Goal: Transaction & Acquisition: Book appointment/travel/reservation

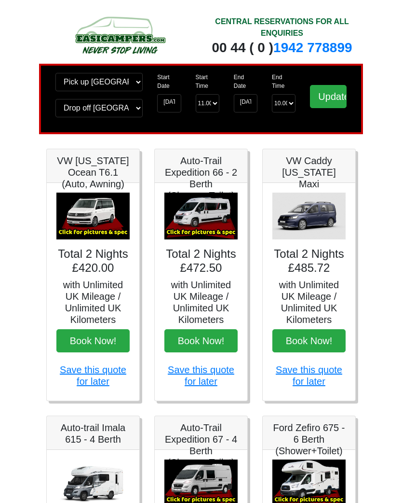
click at [99, 341] on button "Book Now!" at bounding box center [92, 340] width 73 height 23
click at [96, 338] on button "Book Now!" at bounding box center [92, 340] width 73 height 23
click at [96, 227] on img at bounding box center [92, 215] width 73 height 47
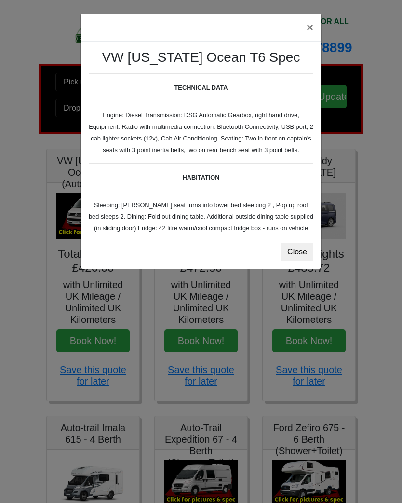
click at [288, 213] on small "TECHNICAL DATA Engine: Diesel Transmission: DSG Automatic Gearbox, right hand d…" at bounding box center [201, 265] width 225 height 384
click at [302, 248] on button "Close" at bounding box center [297, 252] width 32 height 18
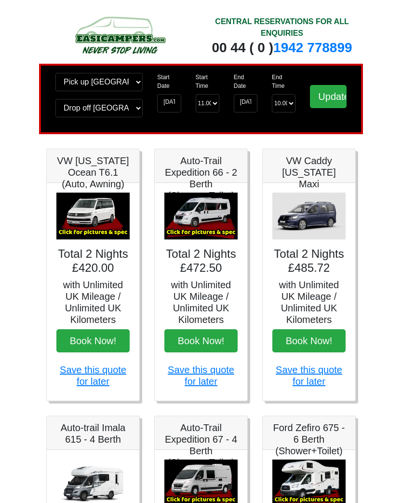
click at [96, 340] on button "Book Now!" at bounding box center [92, 340] width 73 height 23
click at [328, 101] on input "Update" at bounding box center [328, 96] width 37 height 23
click at [324, 98] on input "Update" at bounding box center [328, 96] width 37 height 23
click at [251, 101] on input "07-10-2025" at bounding box center [246, 103] width 24 height 18
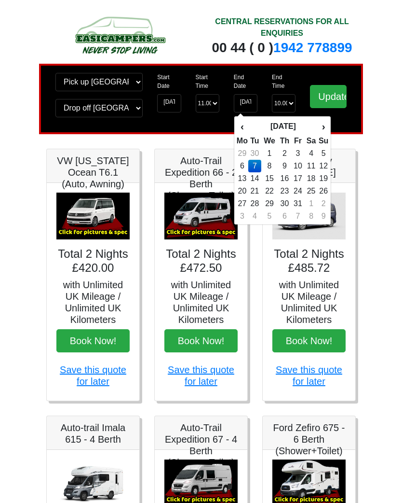
click at [288, 164] on td "9" at bounding box center [285, 166] width 14 height 13
type input "09-10-2025"
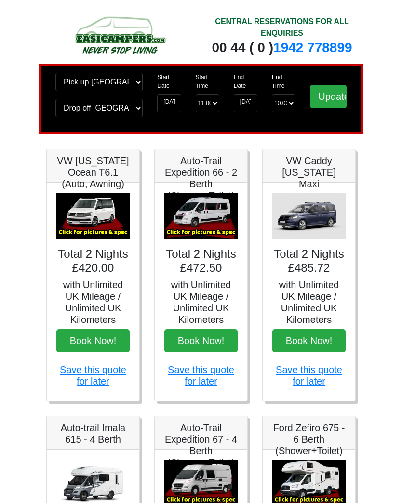
click at [331, 103] on input "Update" at bounding box center [328, 96] width 37 height 23
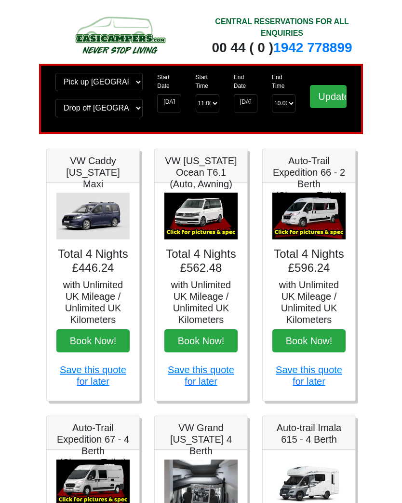
click at [96, 339] on button "Book Now!" at bounding box center [92, 340] width 73 height 23
click at [92, 344] on button "Book Now!" at bounding box center [92, 340] width 73 height 23
click at [204, 342] on button "Book Now!" at bounding box center [200, 340] width 73 height 23
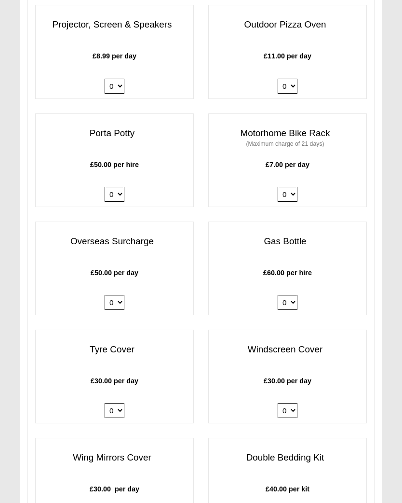
scroll to position [1161, 0]
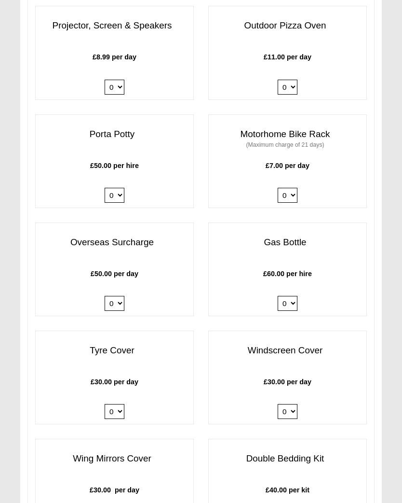
click at [290, 296] on select "0 1" at bounding box center [288, 303] width 20 height 15
select select "Gas Bottle x QTY 1 @ 60.00 GBP per hire."
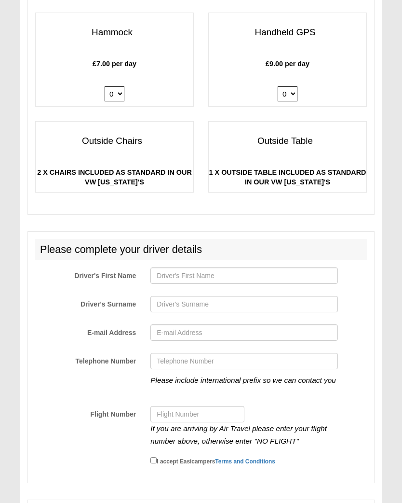
scroll to position [2070, 0]
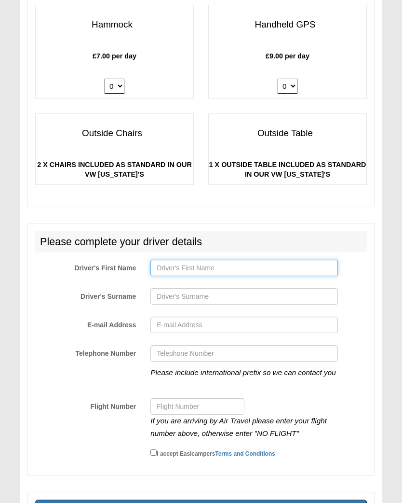
click at [174, 260] on input "Driver's First Name" at bounding box center [244, 268] width 188 height 16
type input "[PERSON_NAME]"
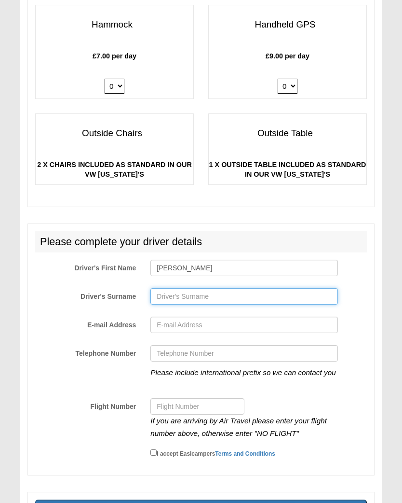
type input "hall"
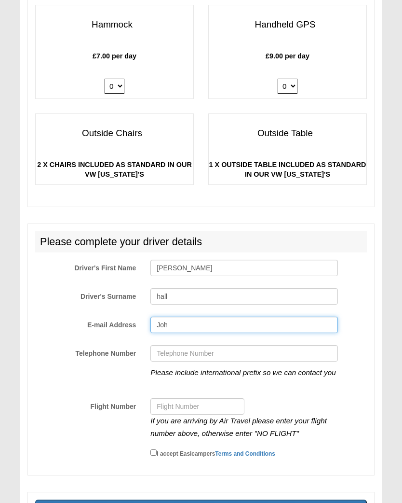
type input "[PERSON_NAME]"
type input "[EMAIL_ADDRESS][DOMAIN_NAME]"
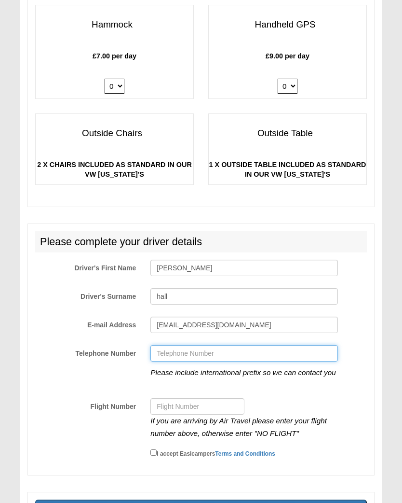
scroll to position [2085, 0]
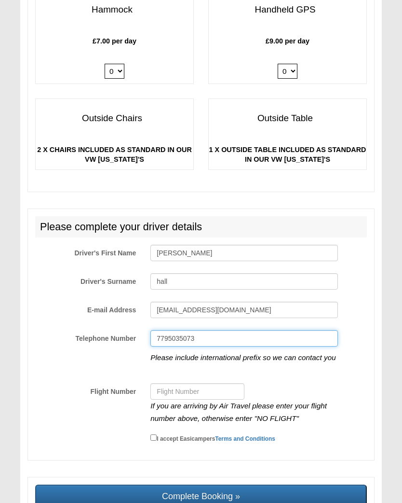
click at [159, 330] on input "7795035073" at bounding box center [244, 338] width 188 height 16
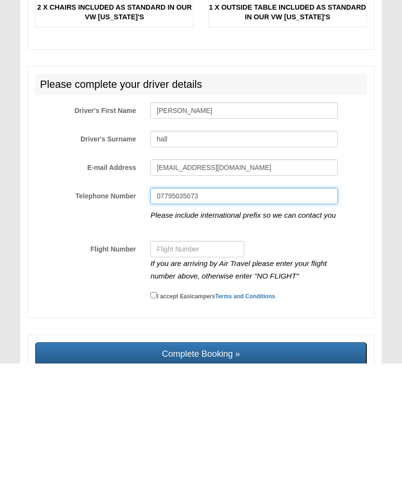
scroll to position [2088, 0]
type input "07795035073"
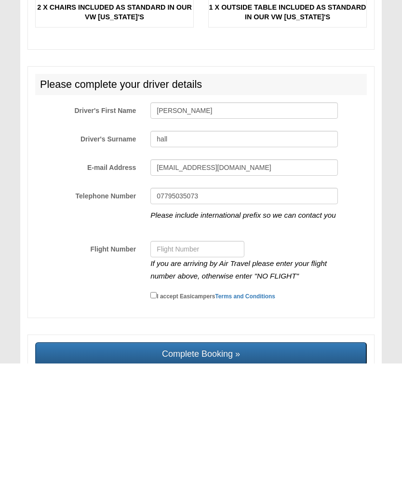
click at [155, 431] on input "I accept Easicampers Terms and Conditions" at bounding box center [153, 434] width 6 height 6
checkbox input "true"
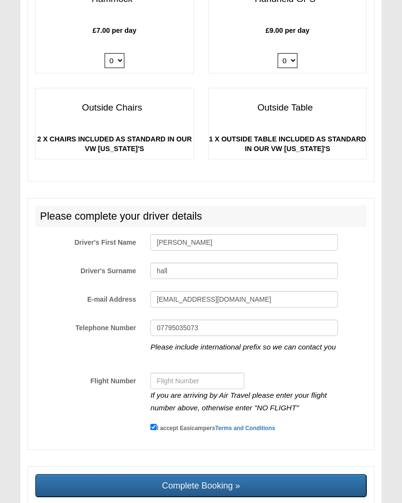
click at [206, 474] on input "Complete Booking »" at bounding box center [201, 485] width 332 height 23
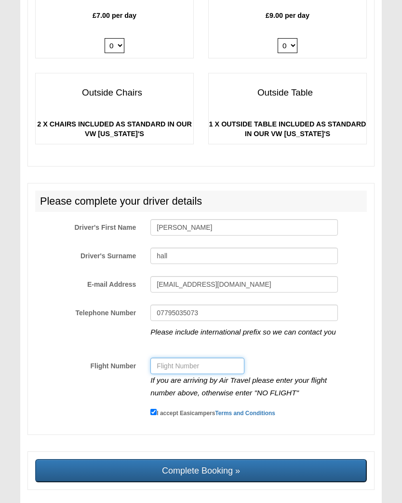
click at [175, 357] on input "Flight Number" at bounding box center [197, 365] width 94 height 16
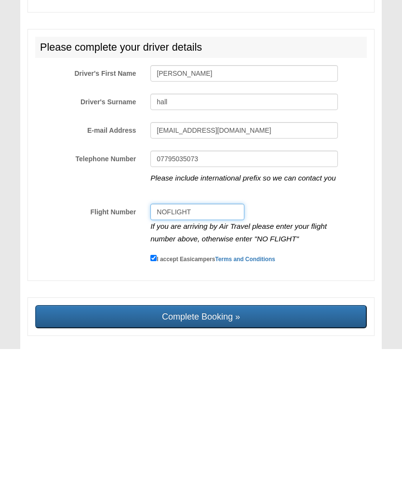
click at [167, 357] on input "NOFLIGHT" at bounding box center [197, 365] width 94 height 16
click at [169, 357] on input "NOFLIGHT" at bounding box center [197, 365] width 94 height 16
click at [171, 357] on input "NOFLIGHT" at bounding box center [197, 365] width 94 height 16
type input "NO FLIGHT"
click at [208, 459] on input "Complete Booking »" at bounding box center [201, 470] width 332 height 23
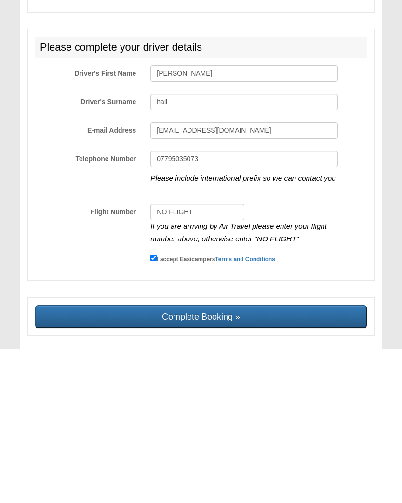
type input "Sending, please wait..."
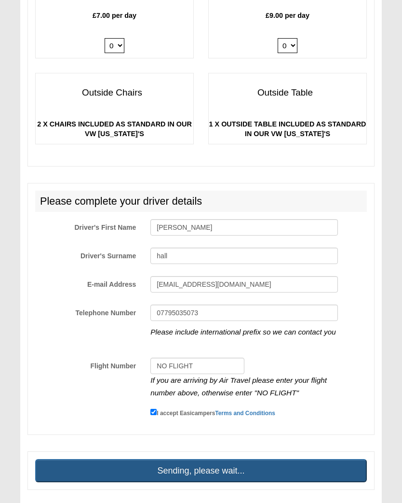
scroll to position [34, 0]
